Goal: Find contact information: Find contact information

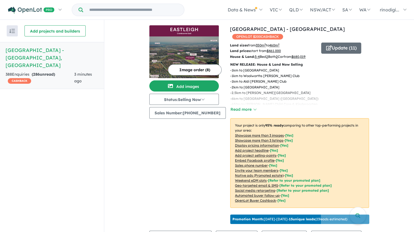
scroll to position [1, 0]
click at [413, 114] on html "Skip to main content Homepage My Dashboard (1) Buyer Demand Index Suburb/Counci…" at bounding box center [207, 115] width 414 height 232
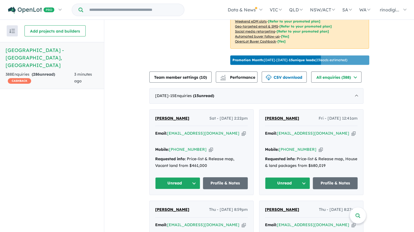
scroll to position [197, 0]
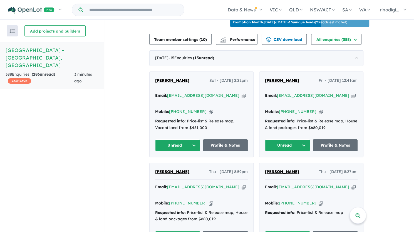
click at [18, 80] on div "Recent enquiries first Most unread enquiries first Most enquiries first By name…" at bounding box center [52, 126] width 104 height 212
drag, startPoint x: 201, startPoint y: 101, endPoint x: 178, endPoint y: 101, distance: 22.8
click at [178, 108] on div "Mobile: +61 424 785 729 Copied!" at bounding box center [201, 111] width 93 height 7
copy link "424 785 729"
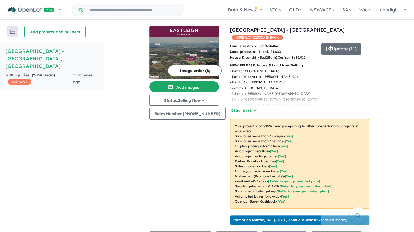
scroll to position [1, 0]
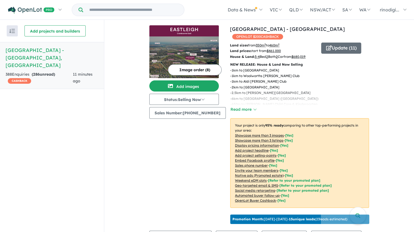
drag, startPoint x: 416, startPoint y: 36, endPoint x: 411, endPoint y: 153, distance: 116.8
click at [411, 153] on html "Skip to main content Homepage My Dashboard (1) Buyer Demand Index Suburb/Counci…" at bounding box center [207, 115] width 414 height 232
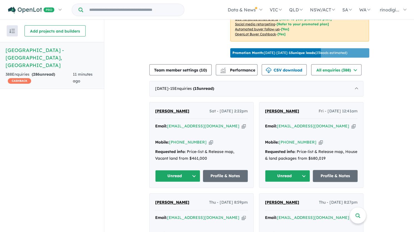
scroll to position [171, 0]
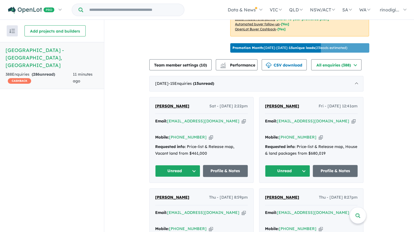
click at [177, 165] on button "Unread" at bounding box center [177, 171] width 45 height 12
